Goal: Task Accomplishment & Management: Complete application form

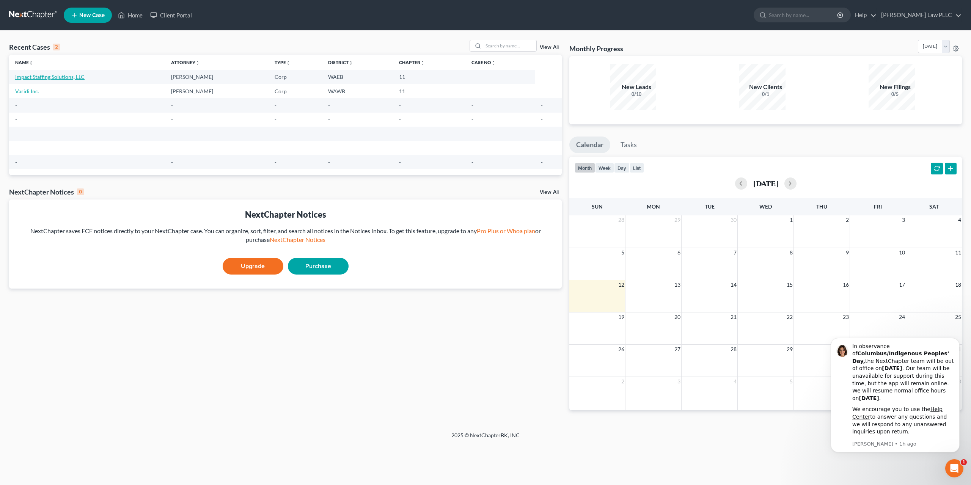
click at [55, 74] on link "Impact Staffing Solutions, LLC" at bounding box center [49, 77] width 69 height 6
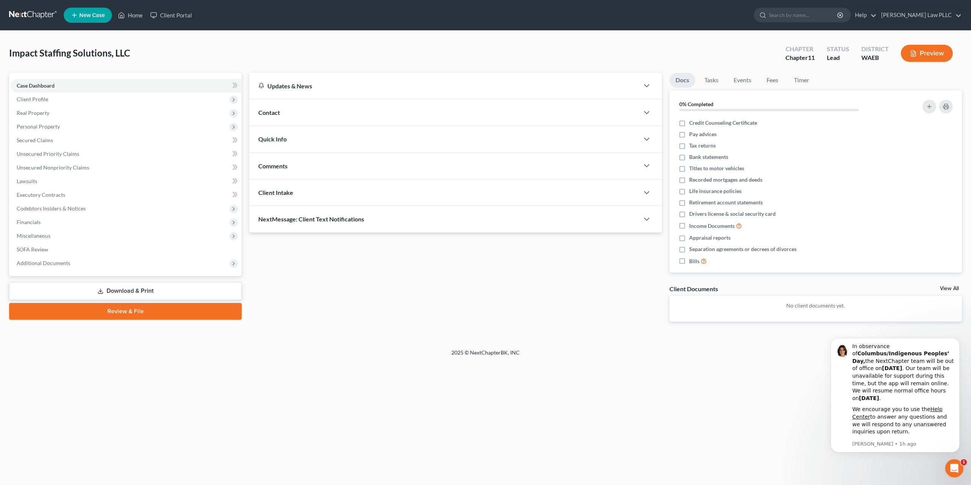
click at [127, 282] on link "Download & Print" at bounding box center [125, 291] width 232 height 18
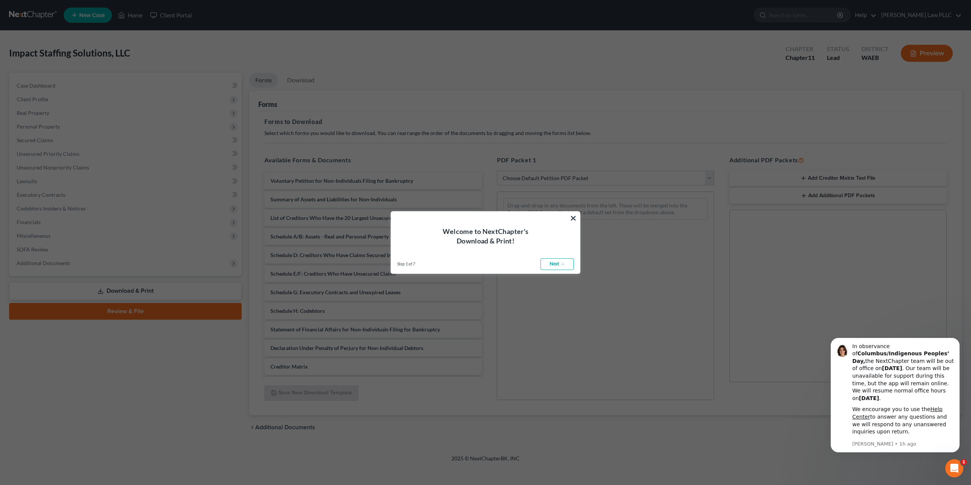
click at [558, 264] on link "Next →" at bounding box center [556, 264] width 33 height 12
select select "0"
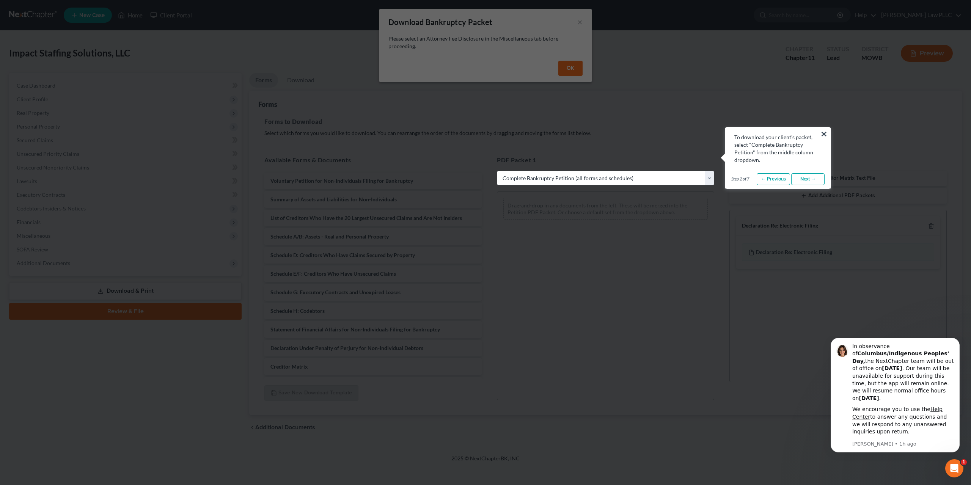
click at [811, 173] on link "Next →" at bounding box center [807, 179] width 33 height 12
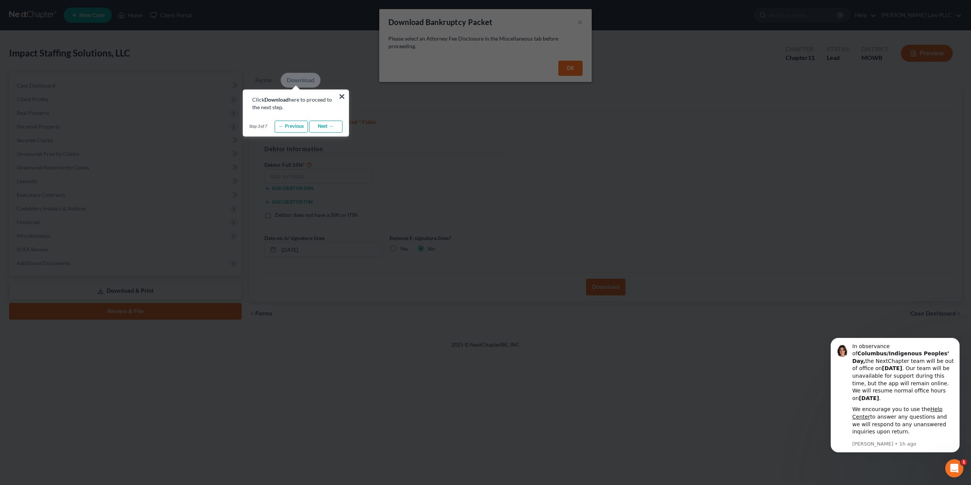
click at [326, 123] on link "Next →" at bounding box center [325, 127] width 33 height 12
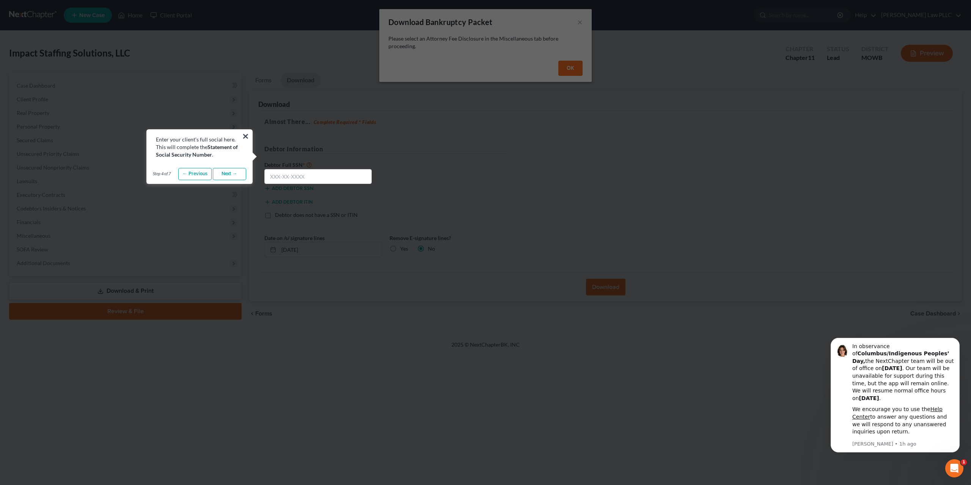
click at [226, 169] on link "Next →" at bounding box center [229, 174] width 33 height 12
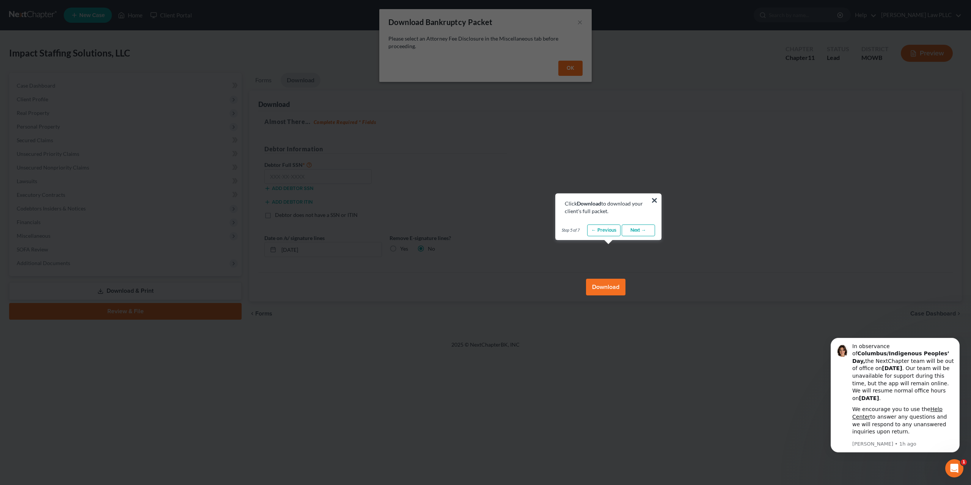
click at [640, 232] on link "Next →" at bounding box center [638, 230] width 33 height 12
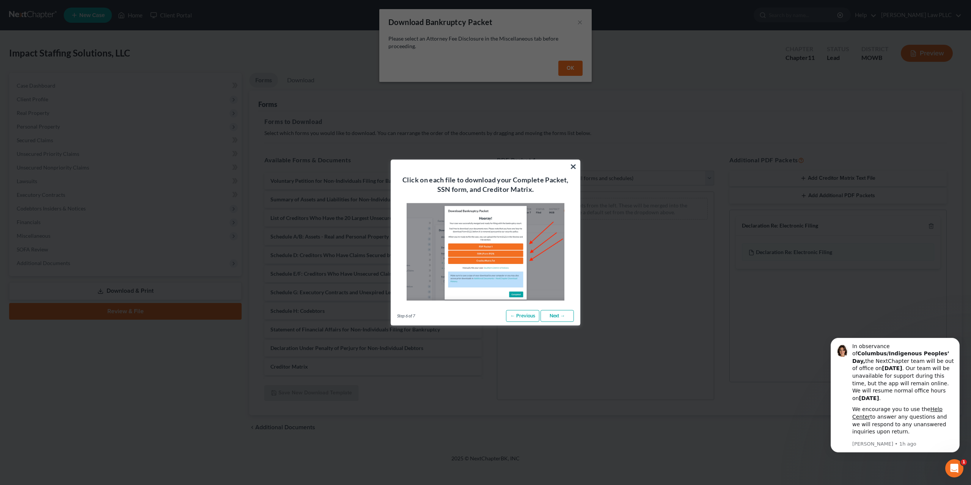
click at [558, 311] on link "Next →" at bounding box center [556, 316] width 33 height 12
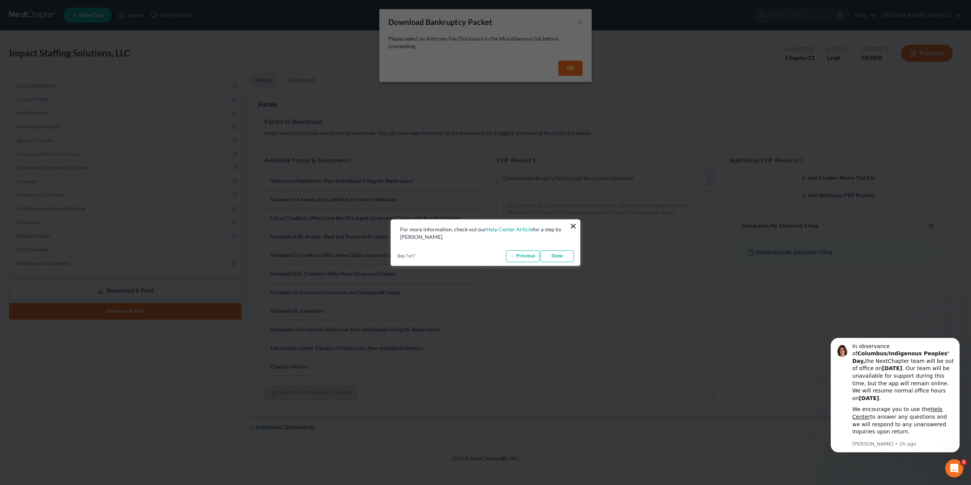
click at [558, 251] on link "Done" at bounding box center [556, 256] width 33 height 12
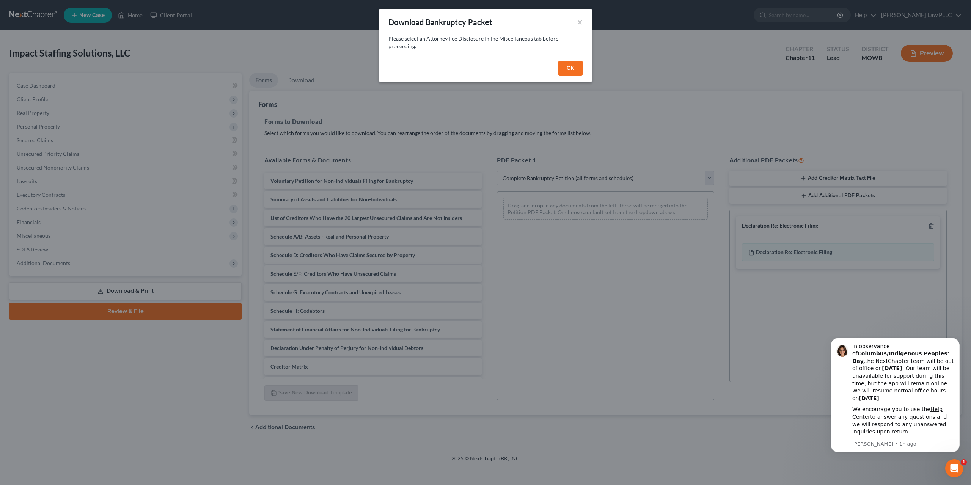
click at [558, 61] on button "OK" at bounding box center [570, 68] width 24 height 15
select select
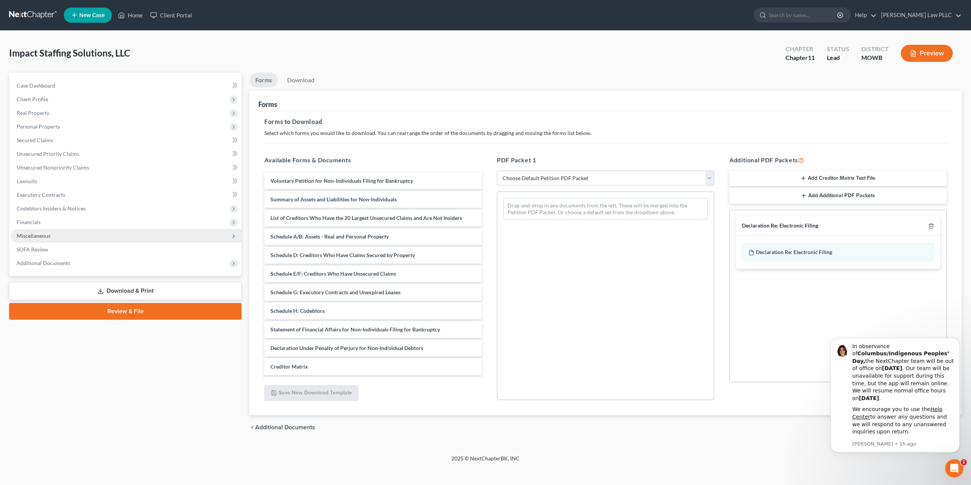
click at [40, 232] on span "Miscellaneous" at bounding box center [34, 235] width 34 height 6
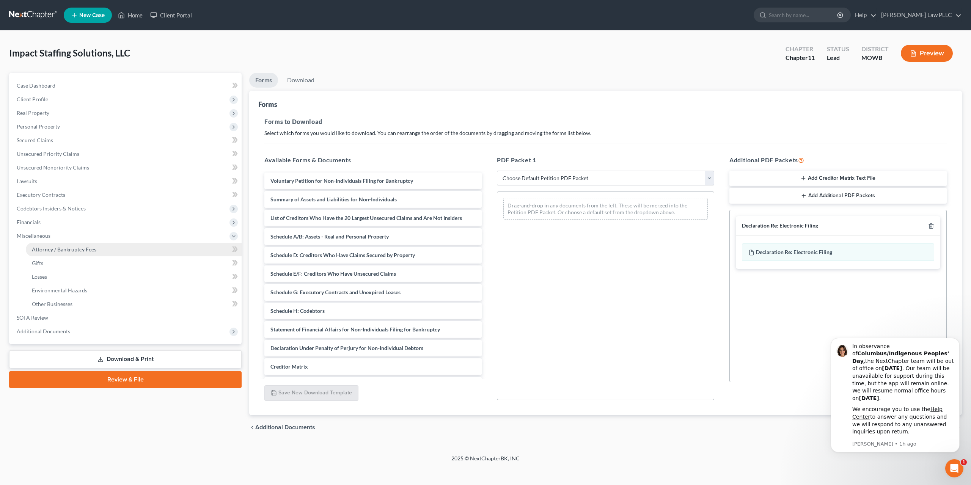
click at [56, 246] on span "Attorney / Bankruptcy Fees" at bounding box center [64, 249] width 64 height 6
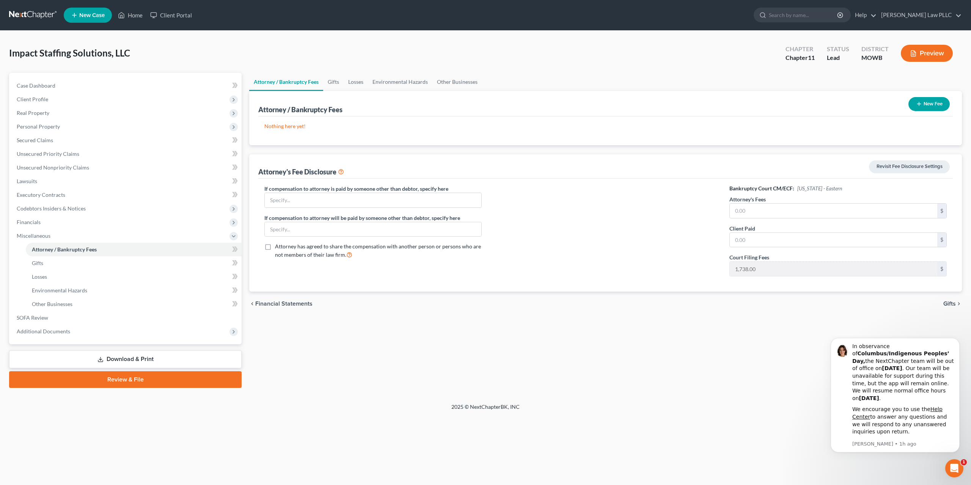
click at [750, 195] on label "Attorney's Fees" at bounding box center [747, 199] width 36 height 8
click at [751, 204] on input "text" at bounding box center [833, 211] width 207 height 14
click at [746, 204] on input "text" at bounding box center [833, 211] width 207 height 14
type input "9,105"
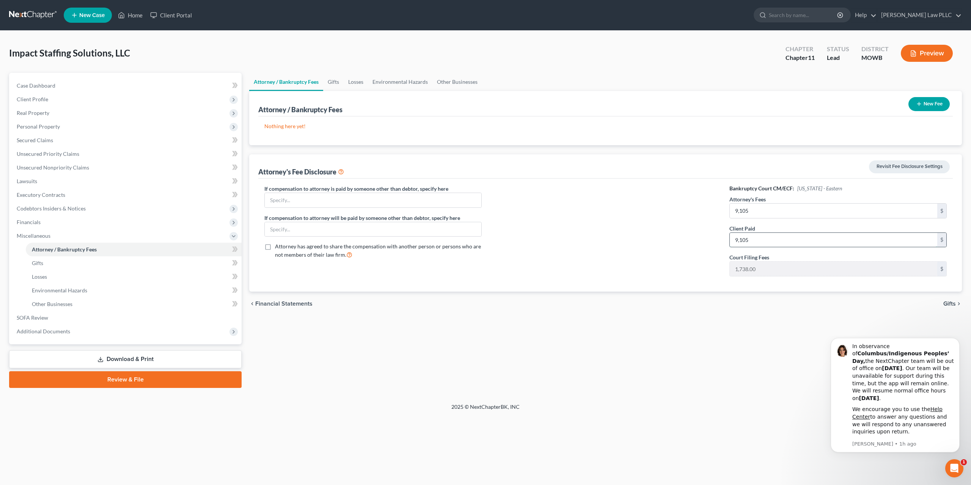
click at [752, 233] on input "9,105" at bounding box center [833, 240] width 207 height 14
drag, startPoint x: 750, startPoint y: 213, endPoint x: 728, endPoint y: 213, distance: 22.4
click at [730, 233] on input "9,105" at bounding box center [833, 240] width 207 height 14
type input "23,262"
click at [939, 47] on button "Preview" at bounding box center [927, 53] width 52 height 17
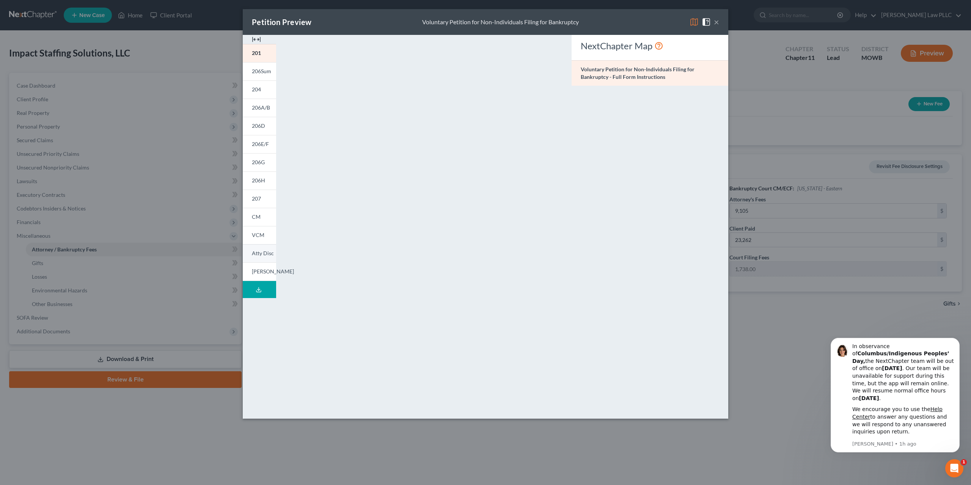
click at [274, 250] on span "Atty Disc" at bounding box center [263, 253] width 22 height 6
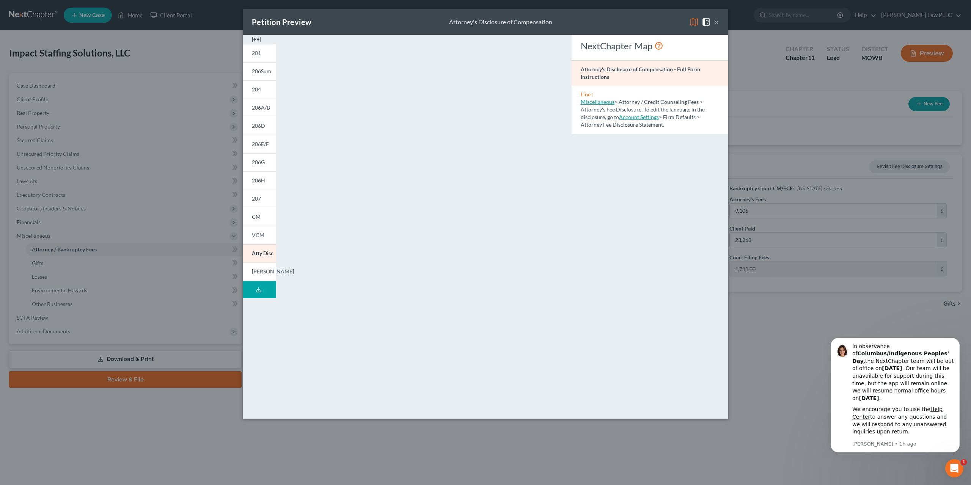
click at [714, 18] on button "×" at bounding box center [716, 21] width 5 height 9
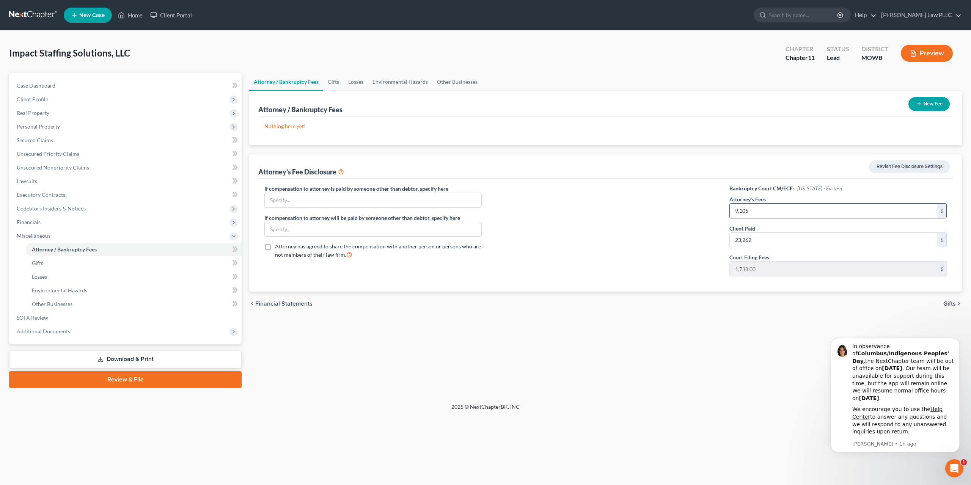
drag, startPoint x: 757, startPoint y: 185, endPoint x: 720, endPoint y: 191, distance: 37.2
click at [730, 204] on input "9,105" at bounding box center [833, 211] width 207 height 14
type input "5"
click at [939, 97] on button "New Fee" at bounding box center [928, 104] width 41 height 14
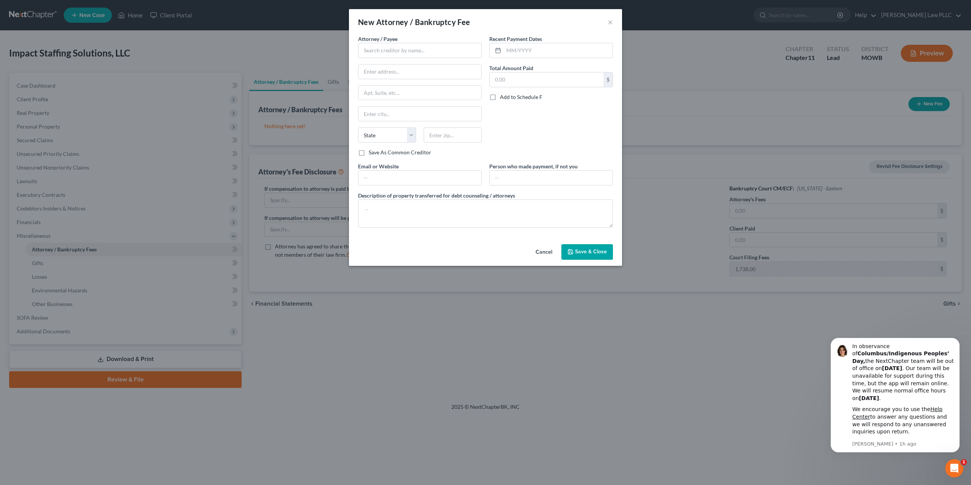
click at [533, 245] on button "Cancel" at bounding box center [543, 252] width 29 height 15
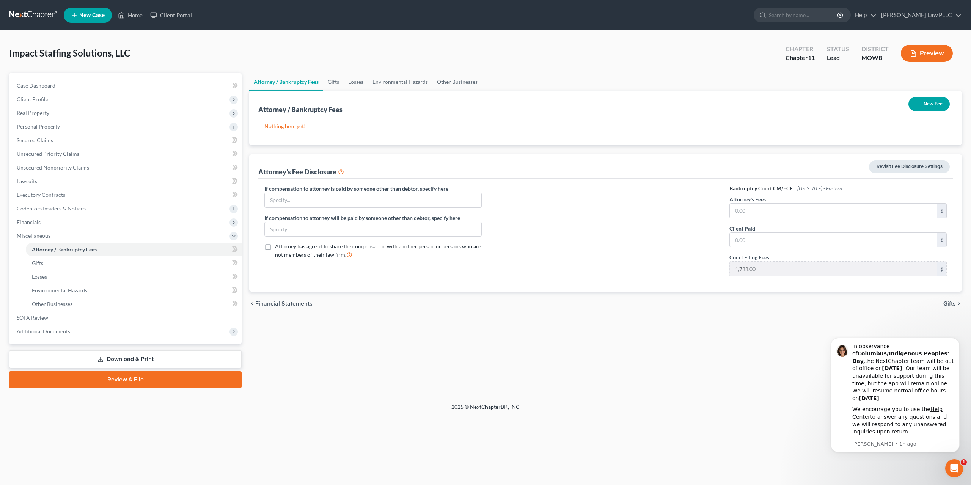
click at [907, 160] on link "Revisit Fee Disclosure Settings" at bounding box center [909, 166] width 81 height 13
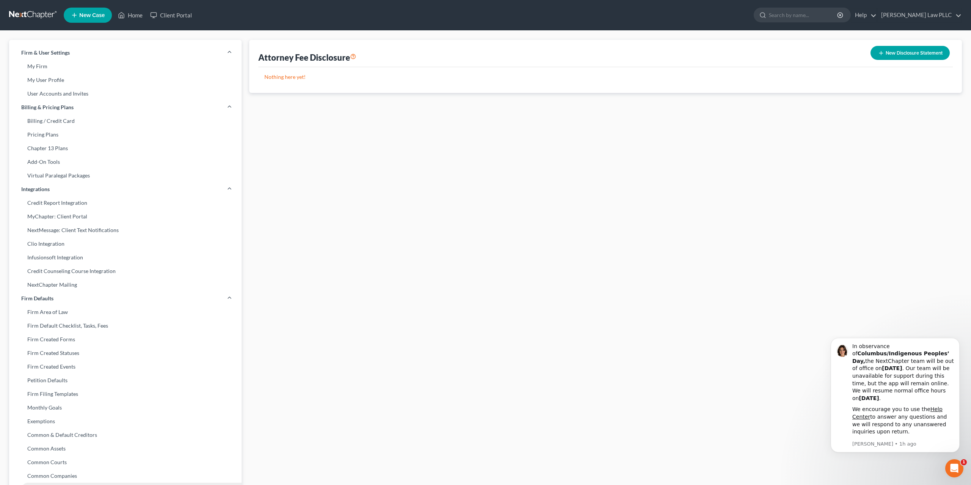
click at [70, 483] on link "Attorney Fee Disclosure Statement" at bounding box center [125, 490] width 232 height 14
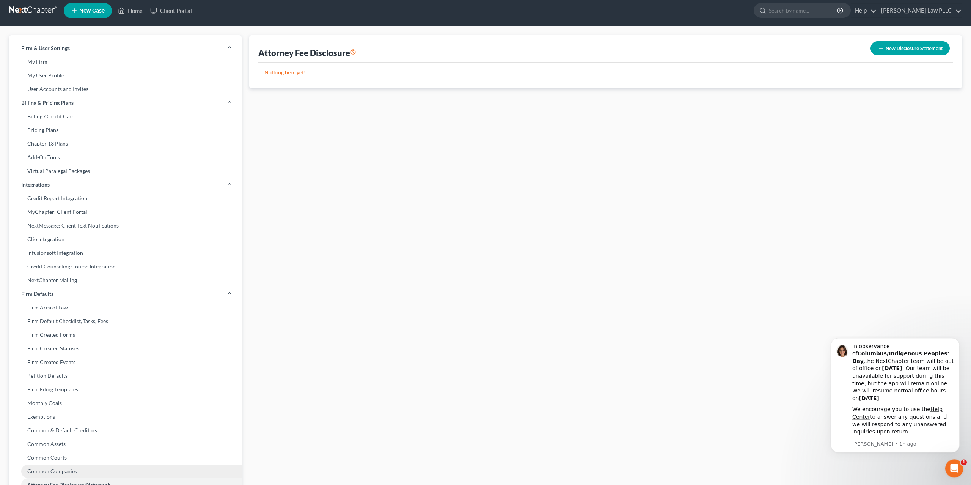
scroll to position [6, 0]
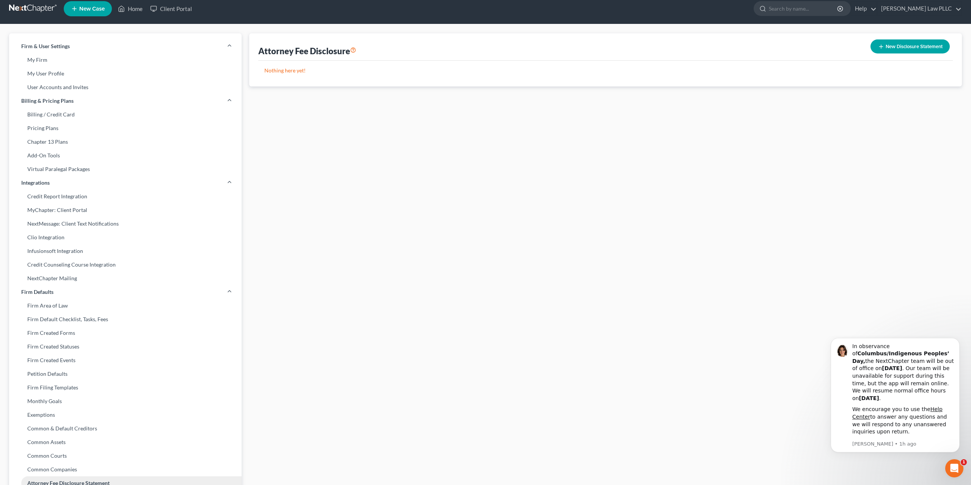
click at [49, 476] on link "Attorney Fee Disclosure Statement" at bounding box center [125, 483] width 232 height 14
click at [912, 39] on button "New Disclosure Statement" at bounding box center [909, 46] width 79 height 14
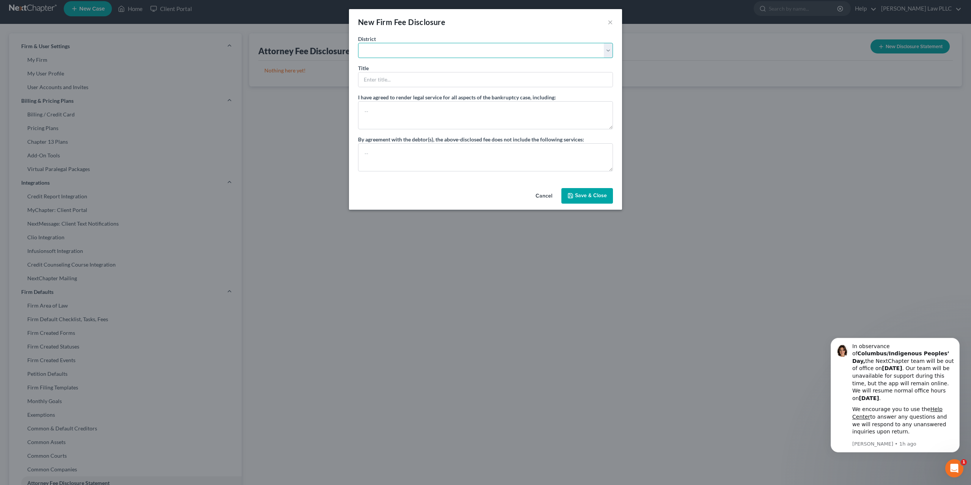
click at [358, 43] on select "[US_STATE] - [GEOGRAPHIC_DATA] [US_STATE] - [GEOGRAPHIC_DATA][US_STATE] - South…" at bounding box center [485, 50] width 255 height 15
click option "[US_STATE] - Eastern" at bounding box center [0, 0] width 0 height 0
click at [953, 466] on icon "Open Intercom Messenger" at bounding box center [953, 467] width 13 height 13
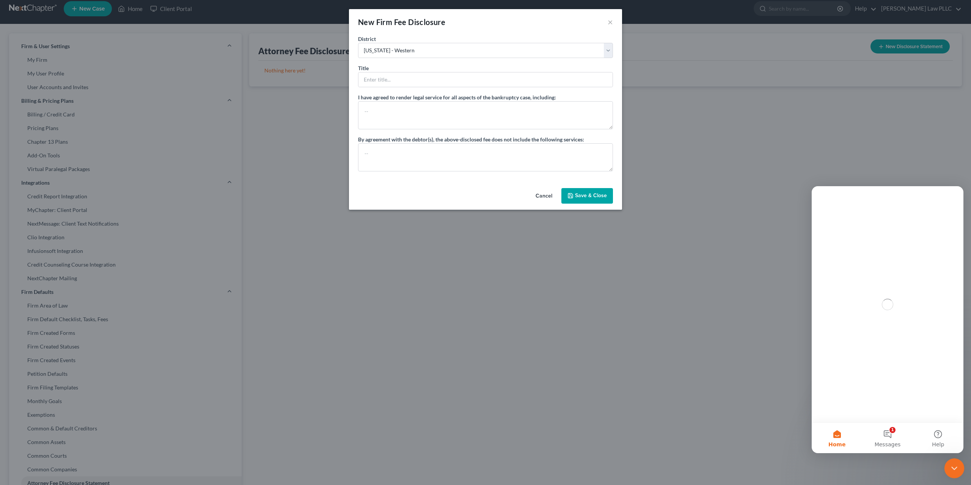
scroll to position [0, 0]
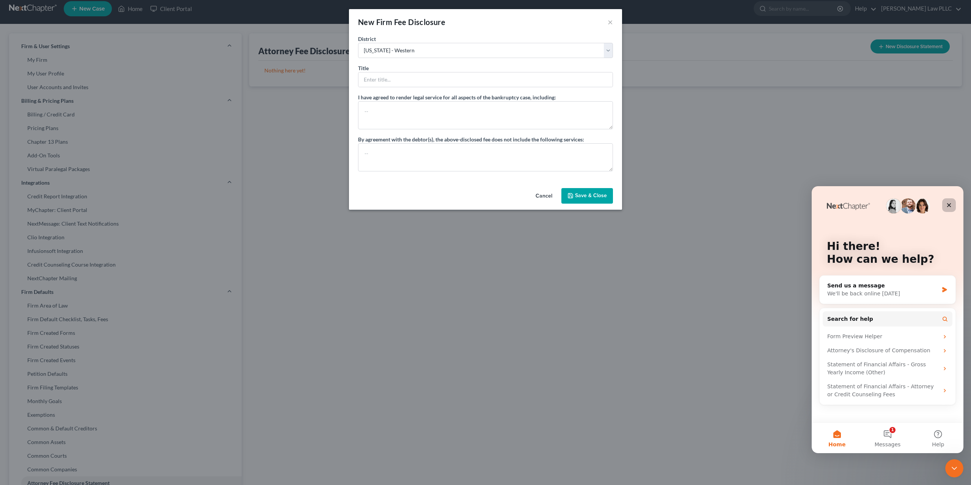
click at [950, 204] on icon "Close" at bounding box center [949, 205] width 4 height 4
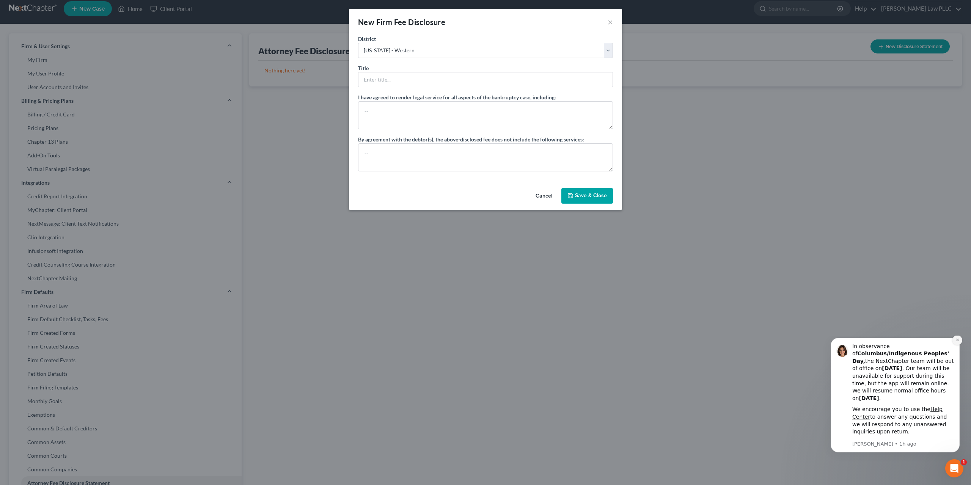
click at [958, 342] on icon "Dismiss notification" at bounding box center [957, 340] width 4 height 4
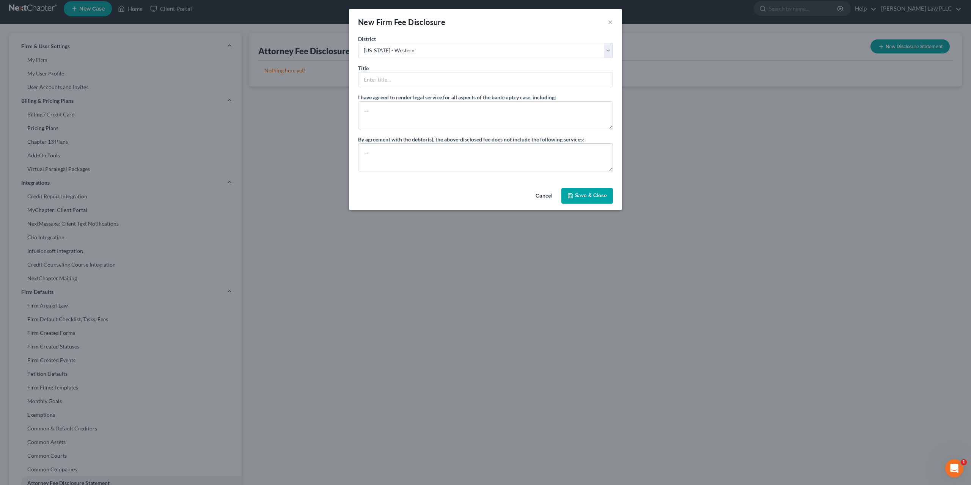
click at [532, 189] on button "Cancel" at bounding box center [543, 196] width 29 height 15
select select "?"
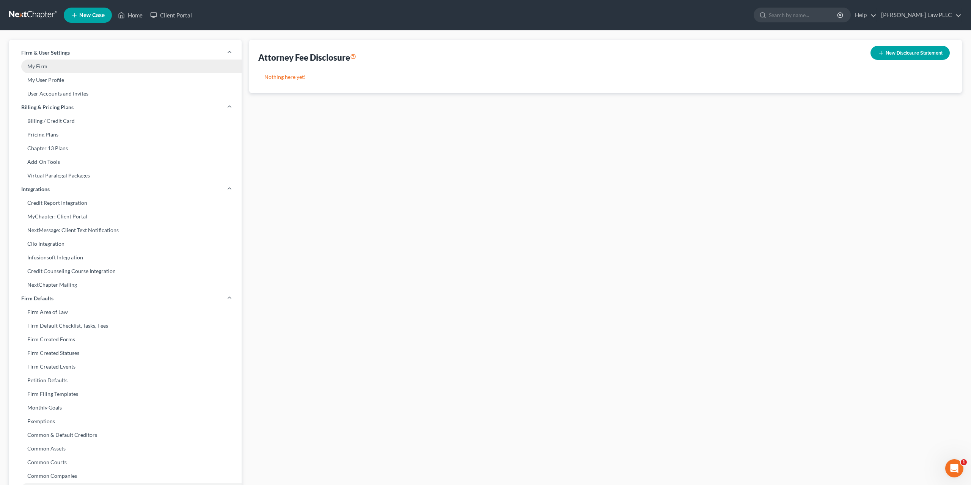
click at [38, 60] on link "My Firm" at bounding box center [125, 67] width 232 height 14
select select "29"
select select "50"
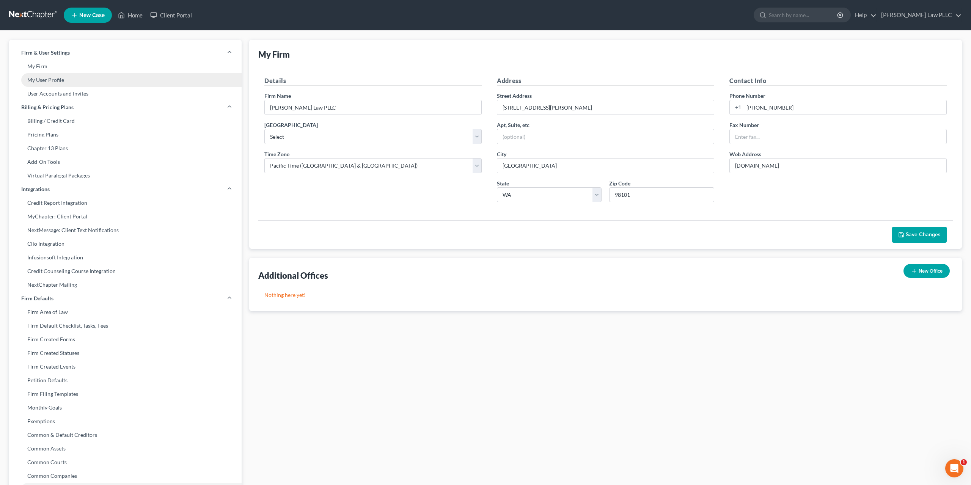
click at [50, 73] on link "My User Profile" at bounding box center [125, 80] width 232 height 14
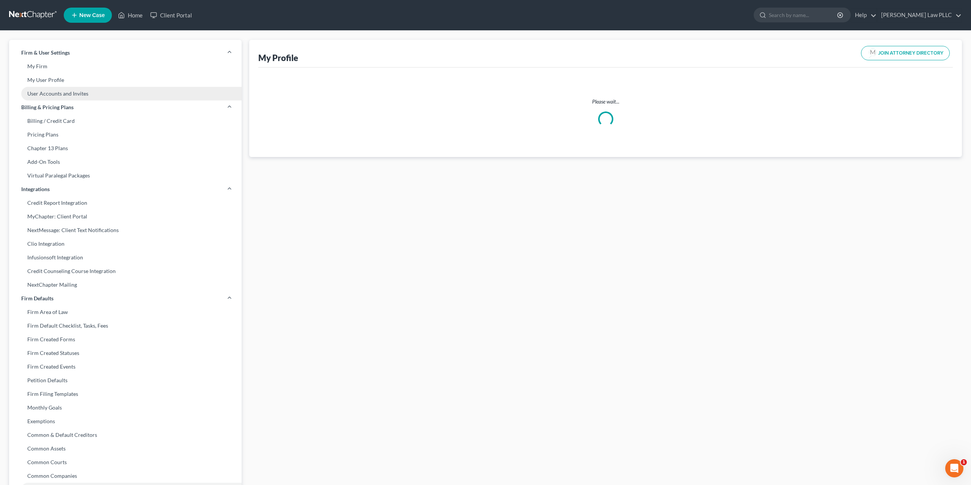
select select "50"
select select "87"
select select "attorney"
select select "1"
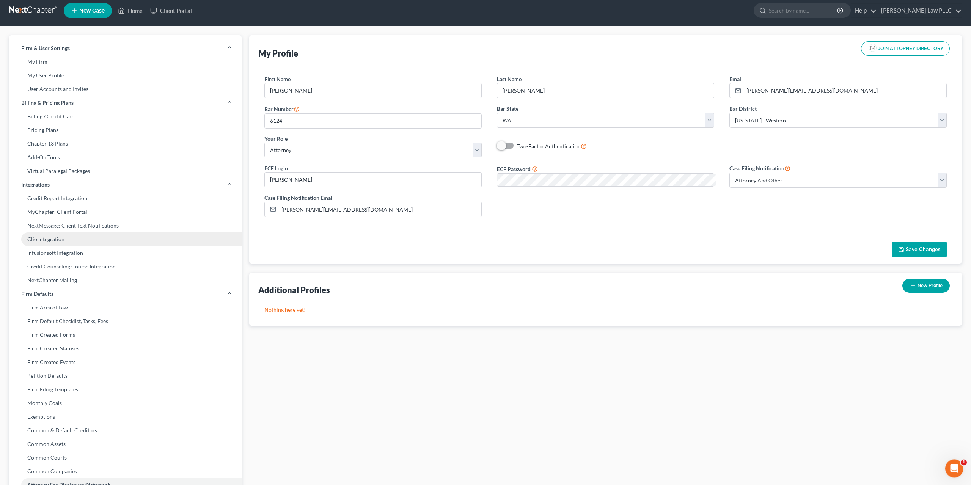
scroll to position [6, 0]
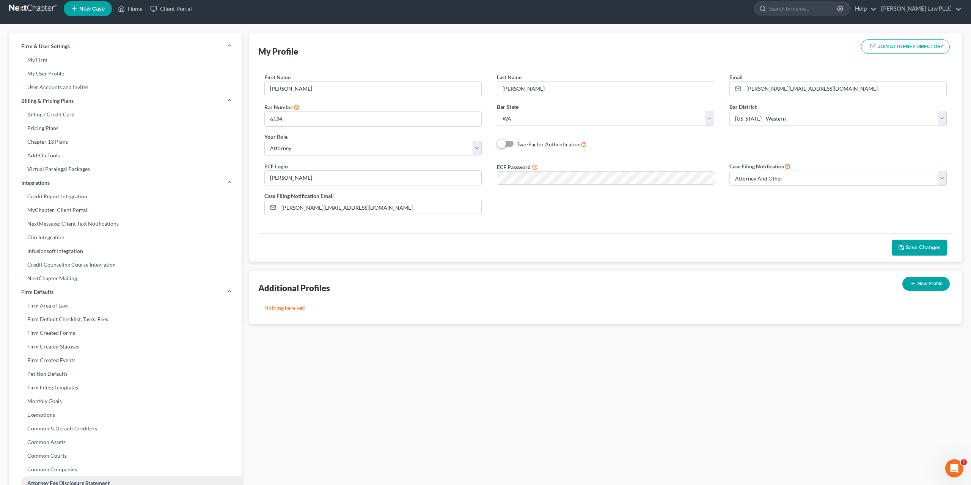
click at [53, 476] on link "Attorney Fee Disclosure Statement" at bounding box center [125, 483] width 232 height 14
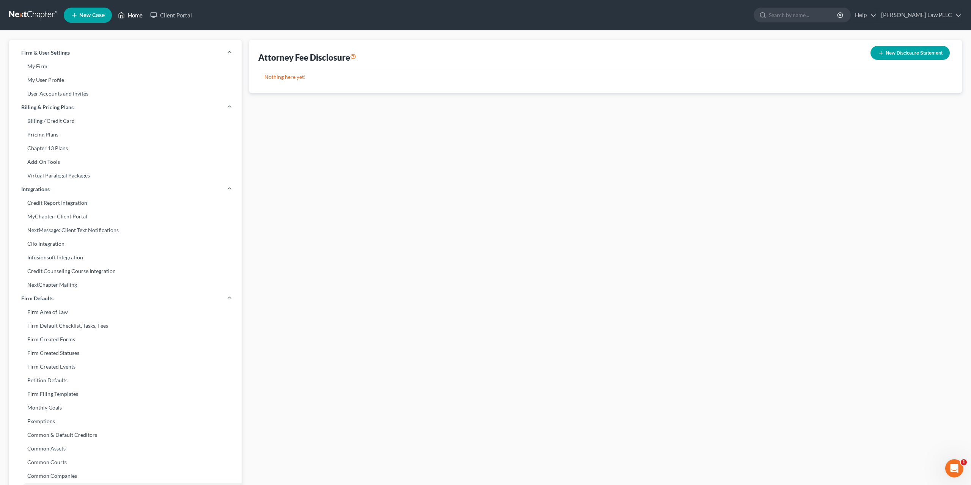
click at [124, 14] on link "Home" at bounding box center [130, 15] width 32 height 14
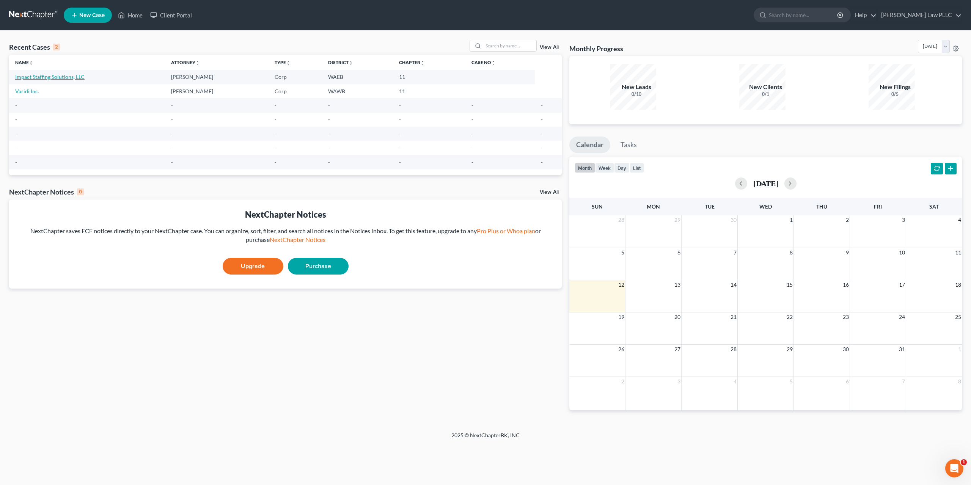
click at [50, 74] on link "Impact Staffing Solutions, LLC" at bounding box center [49, 77] width 69 height 6
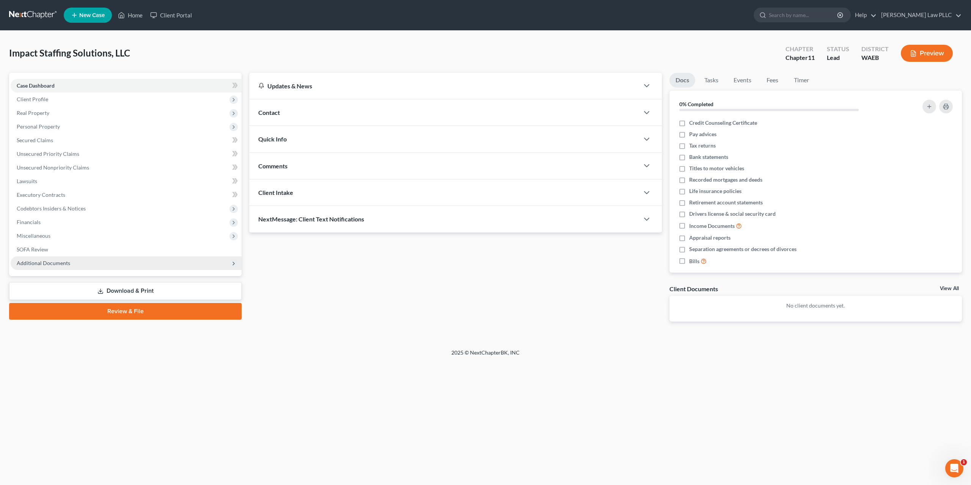
click at [51, 260] on span "Additional Documents" at bounding box center [43, 263] width 53 height 6
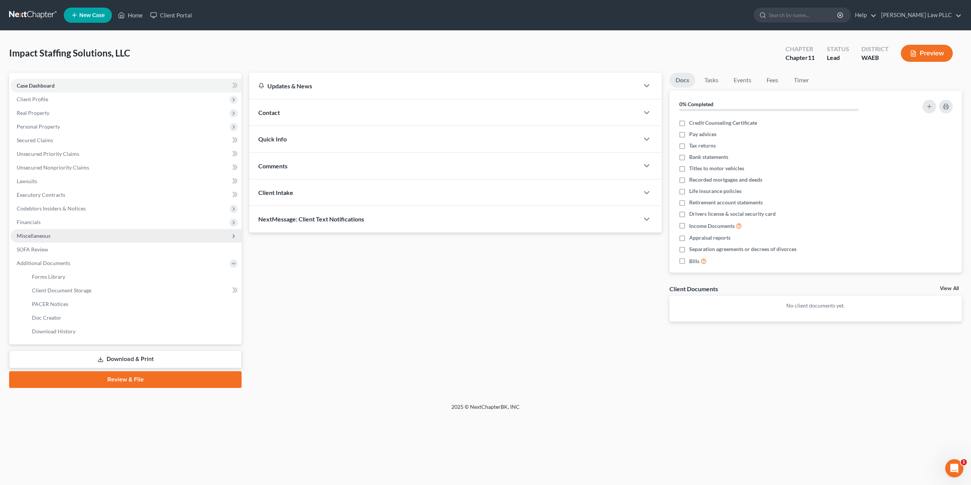
click at [44, 232] on span "Miscellaneous" at bounding box center [34, 235] width 34 height 6
click at [76, 246] on span "Attorney / Bankruptcy Fees" at bounding box center [64, 249] width 64 height 6
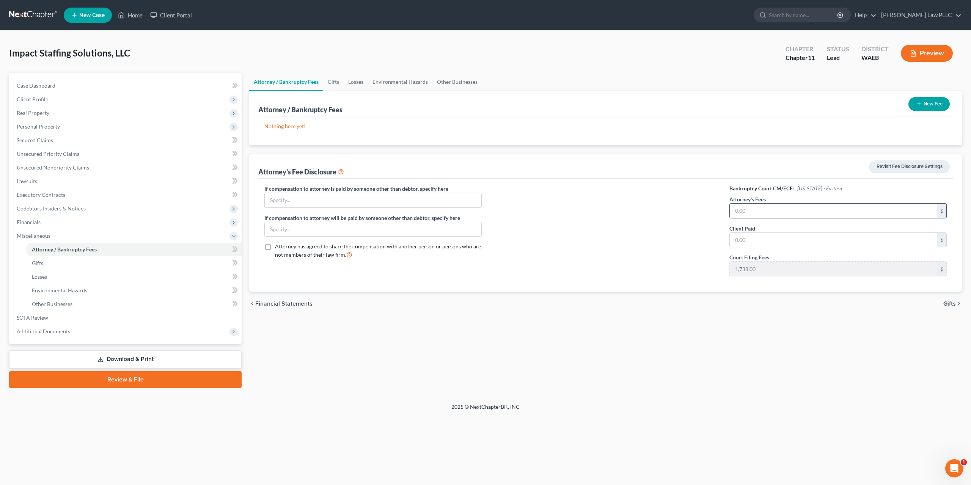
drag, startPoint x: 753, startPoint y: 188, endPoint x: 733, endPoint y: 192, distance: 20.2
click at [733, 204] on input "text" at bounding box center [833, 211] width 207 height 14
type input "9,105"
click at [925, 45] on button "Preview" at bounding box center [927, 53] width 52 height 17
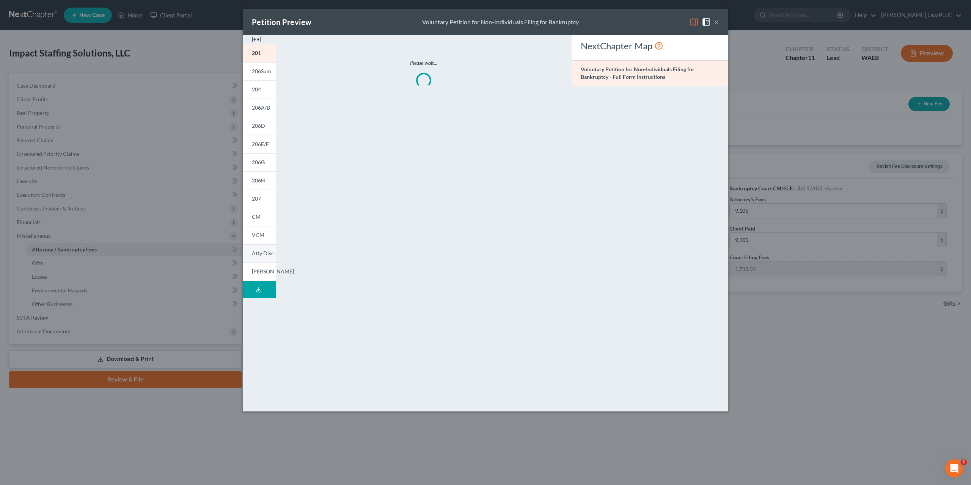
click at [274, 250] on span "Atty Disc" at bounding box center [263, 253] width 22 height 6
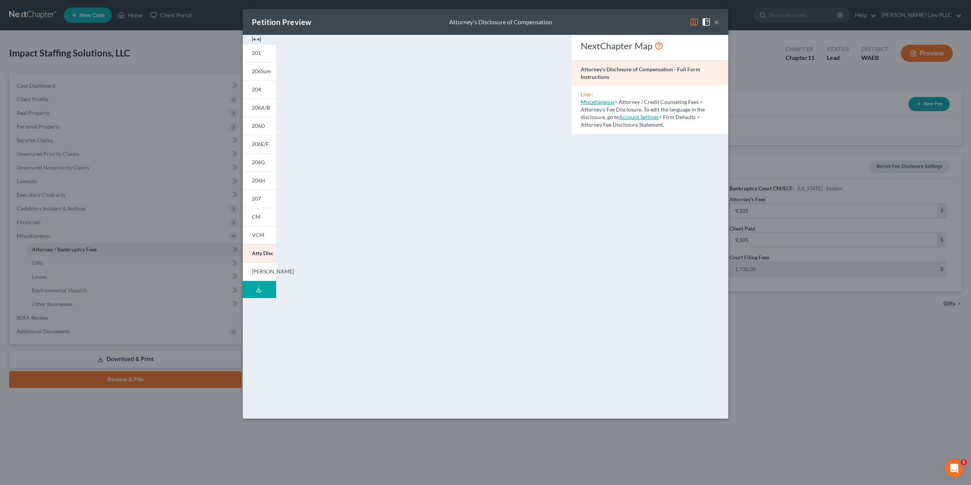
click at [587, 99] on link "Miscellaneous" at bounding box center [598, 102] width 34 height 6
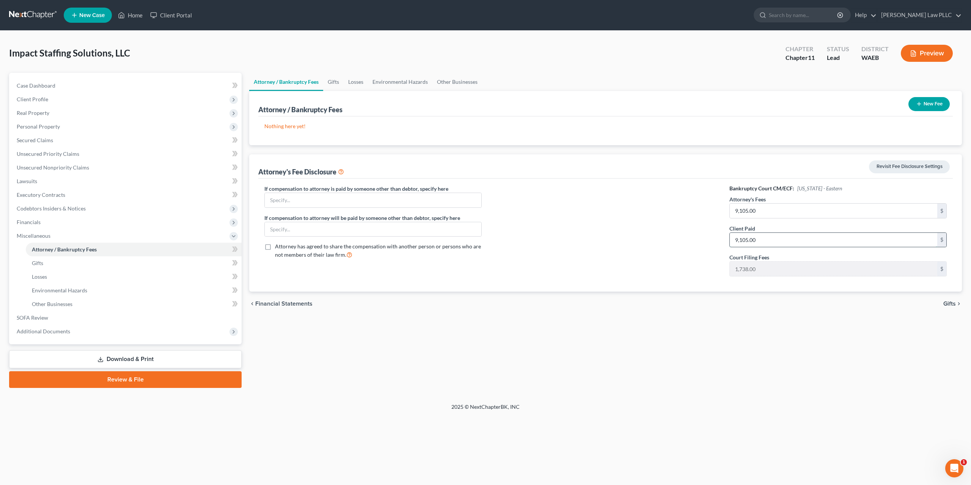
drag, startPoint x: 758, startPoint y: 213, endPoint x: 738, endPoint y: 217, distance: 20.3
click at [738, 233] on input "9,105.00" at bounding box center [833, 240] width 207 height 14
type input "0"
drag, startPoint x: 749, startPoint y: 213, endPoint x: 731, endPoint y: 216, distance: 18.4
click at [731, 233] on input "text" at bounding box center [833, 240] width 207 height 14
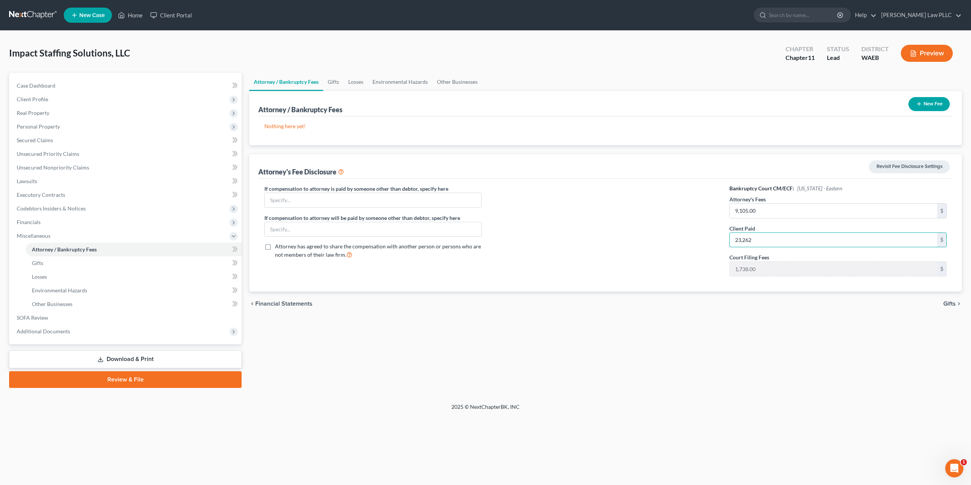
type input "23,262"
click at [932, 48] on button "Preview" at bounding box center [927, 53] width 52 height 17
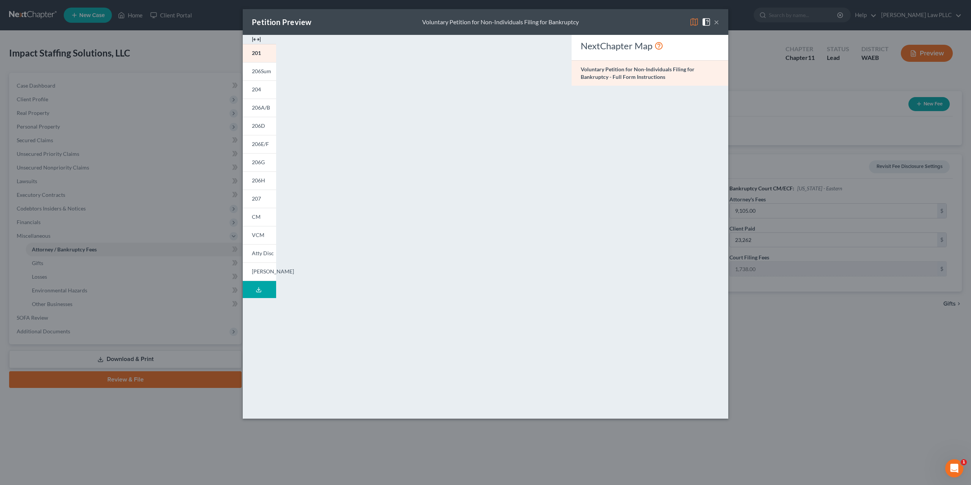
click at [714, 20] on button "×" at bounding box center [716, 21] width 5 height 9
